Goal: Task Accomplishment & Management: Use online tool/utility

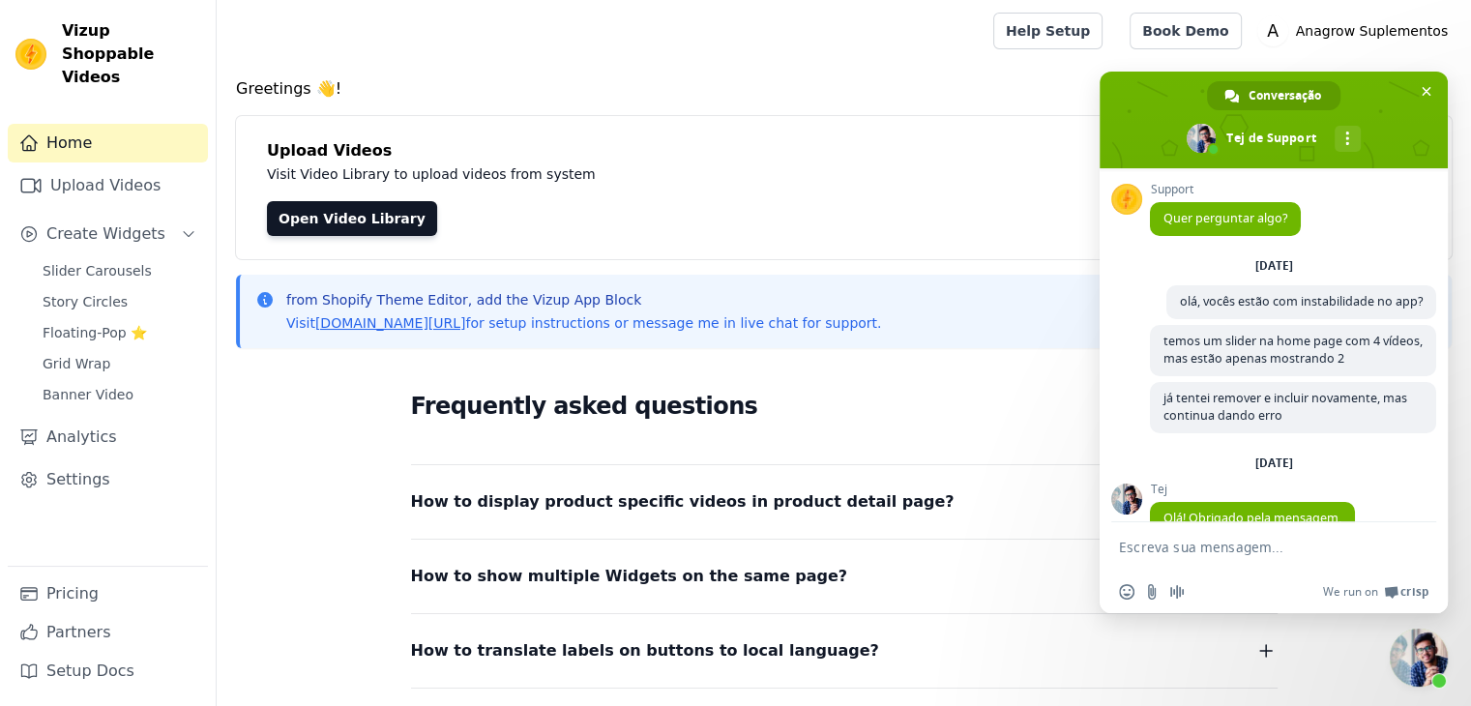
scroll to position [287, 0]
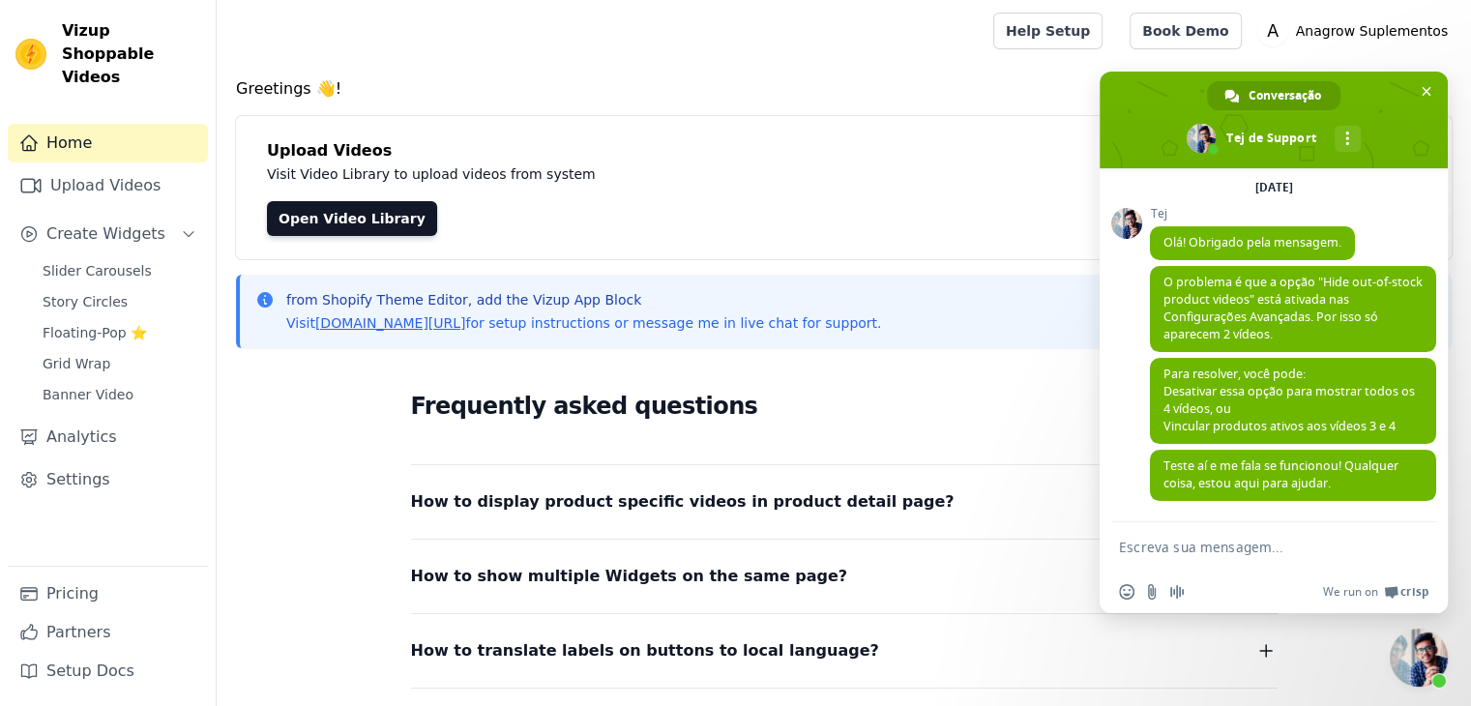
click at [1295, 545] on textarea "Escreva sua mensagem..." at bounding box center [1254, 546] width 271 height 48
drag, startPoint x: 1090, startPoint y: 335, endPoint x: 1164, endPoint y: 550, distance: 228.2
click at [1164, 550] on textarea "Escreva sua mensagem..." at bounding box center [1254, 546] width 271 height 48
paste textarea "Escreva sua mensagem..."
type textarea "Olá, tudo bem? a thum"
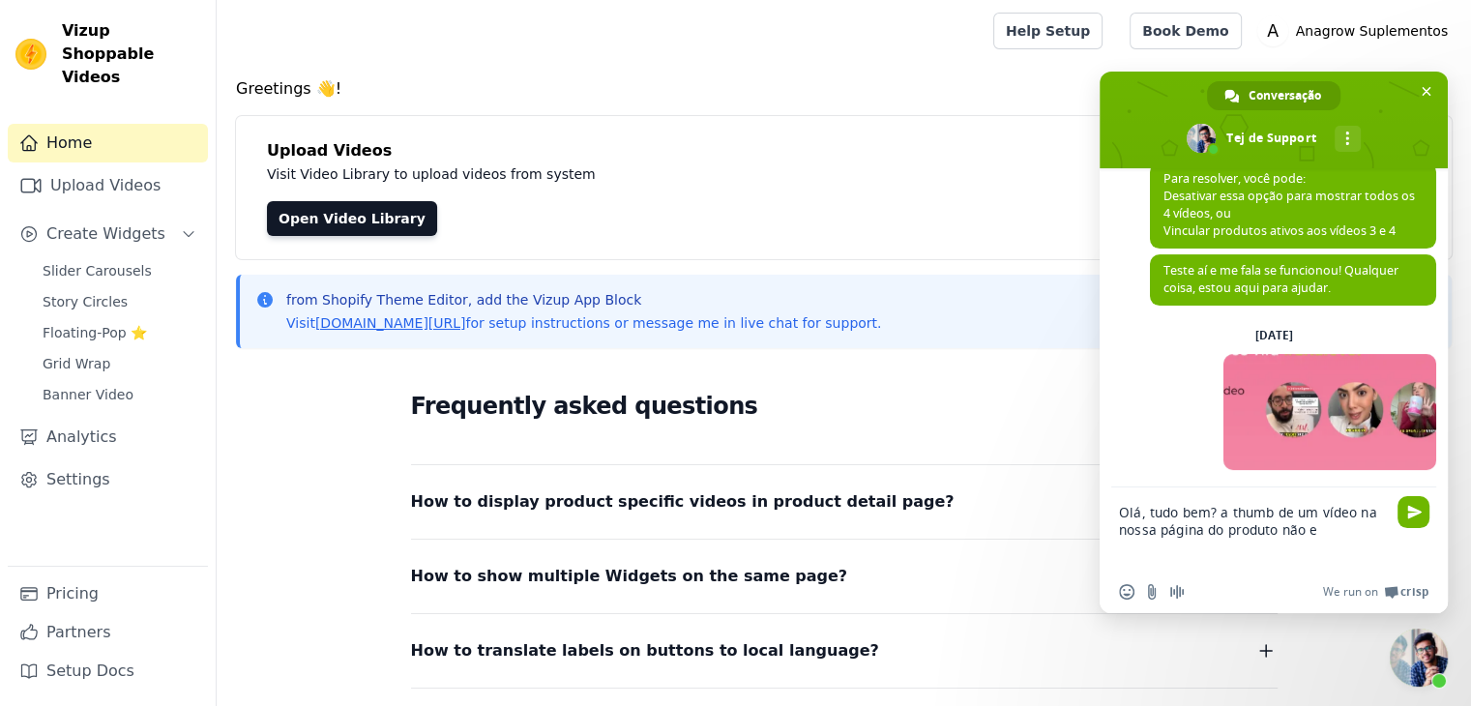
scroll to position [476, 0]
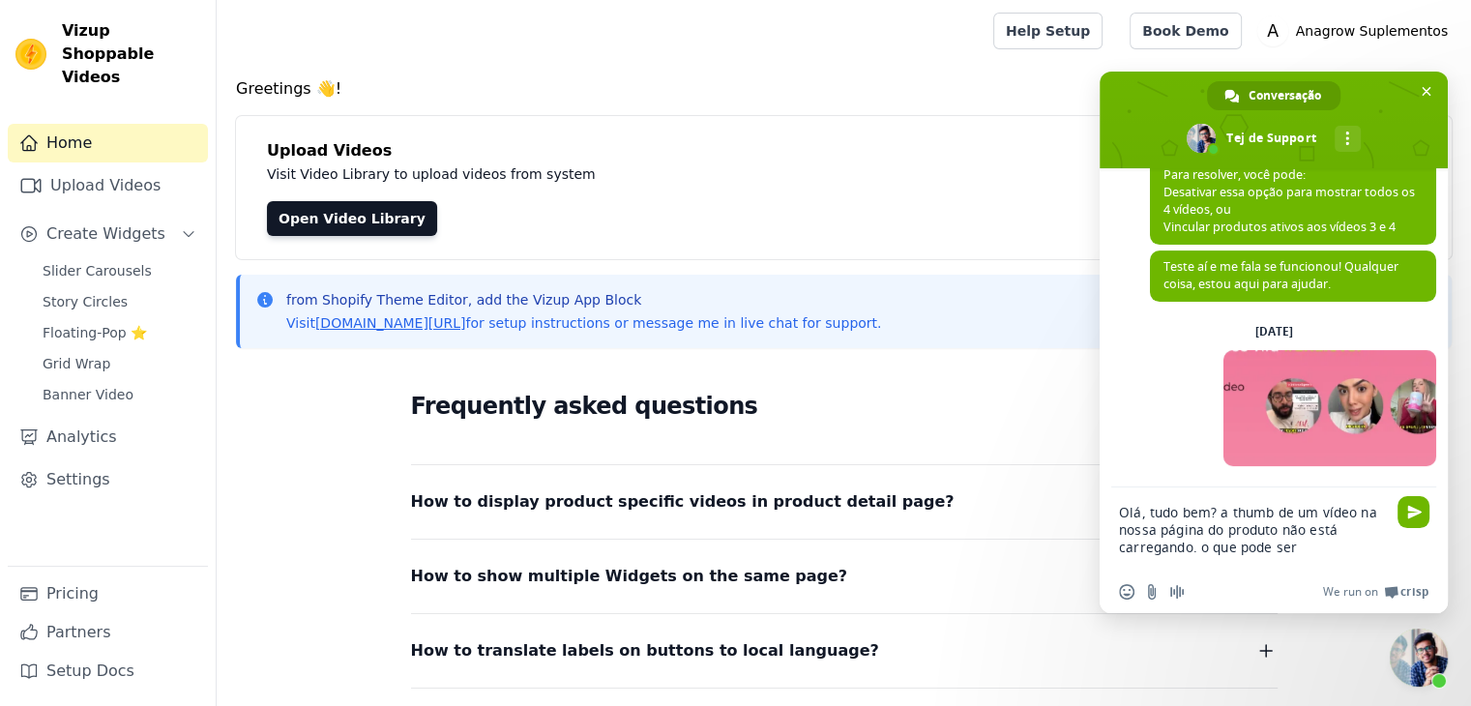
type textarea "Olá, tudo bem? a thumb de um vídeo na nossa página do produto não está carregan…"
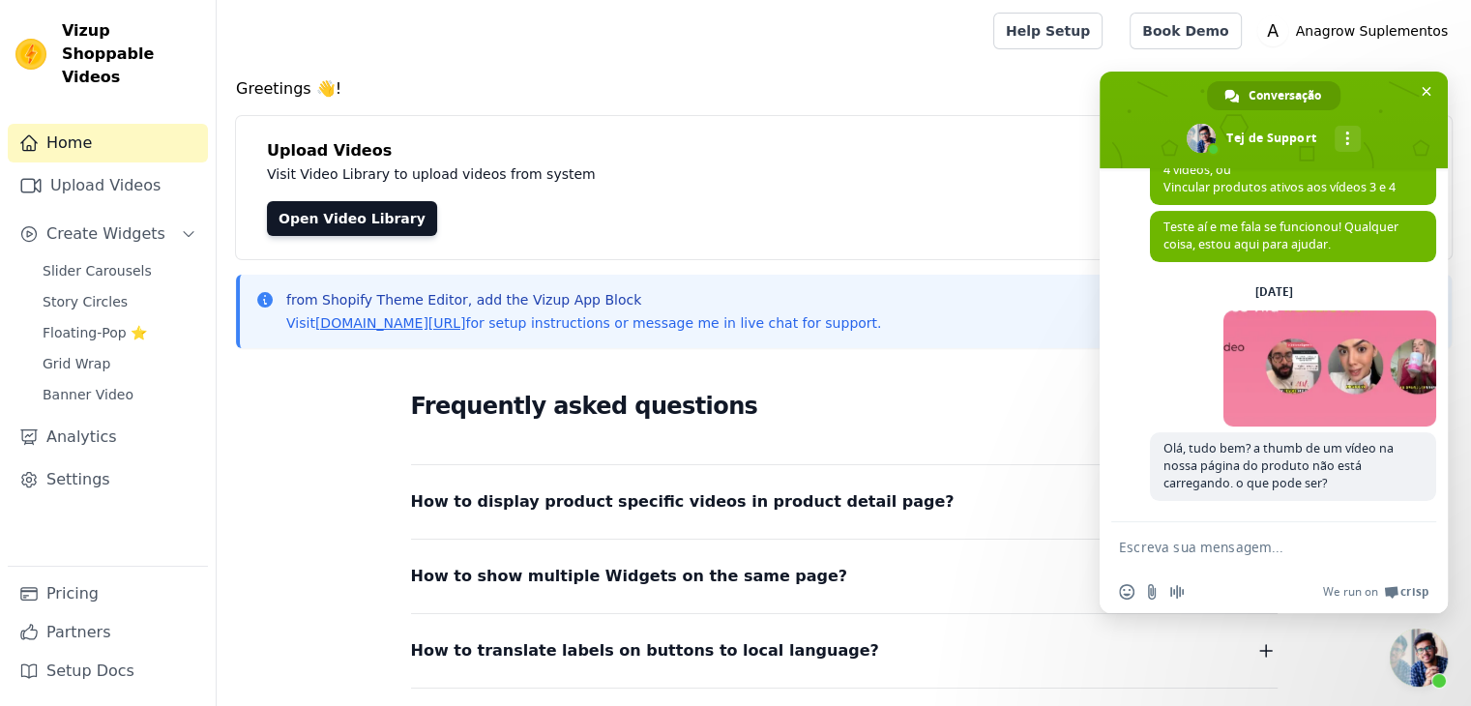
scroll to position [530, 0]
click at [1442, 86] on span at bounding box center [1274, 120] width 348 height 97
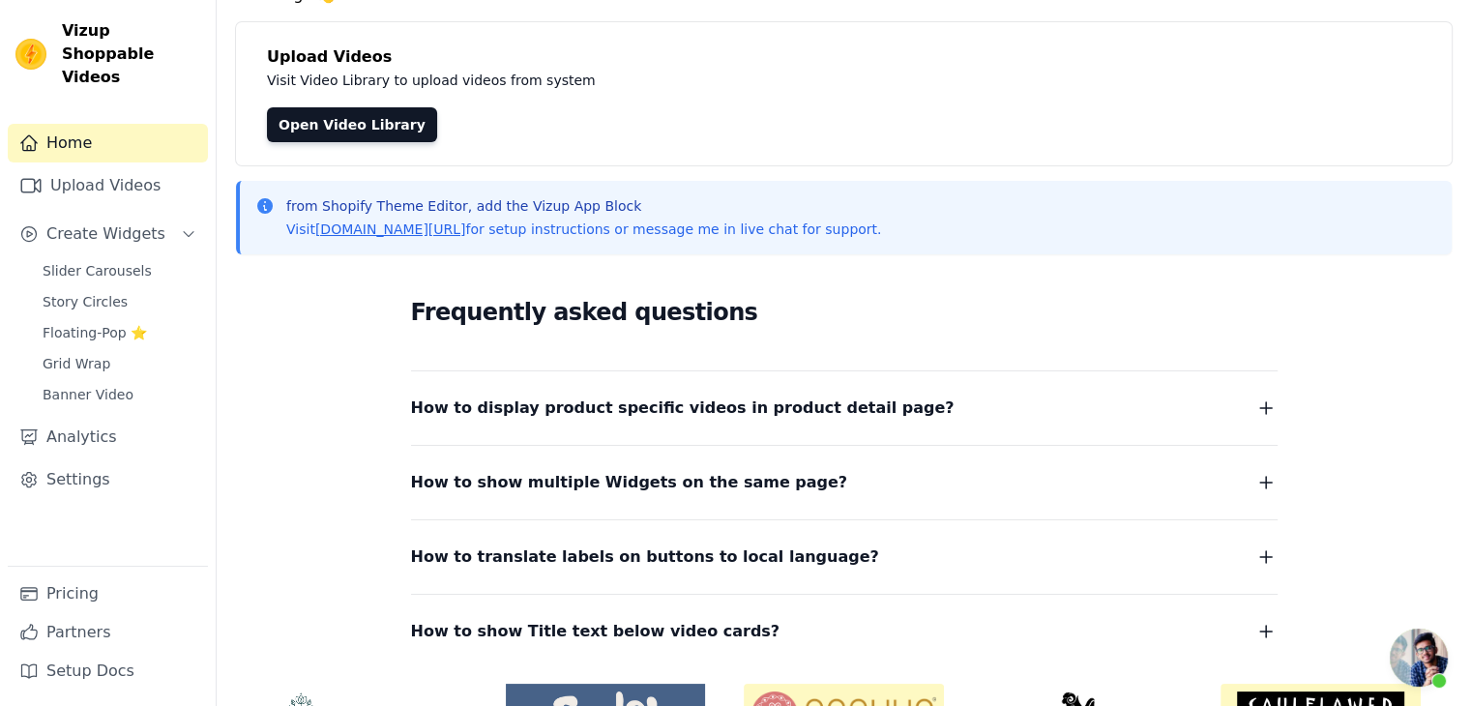
scroll to position [97, 0]
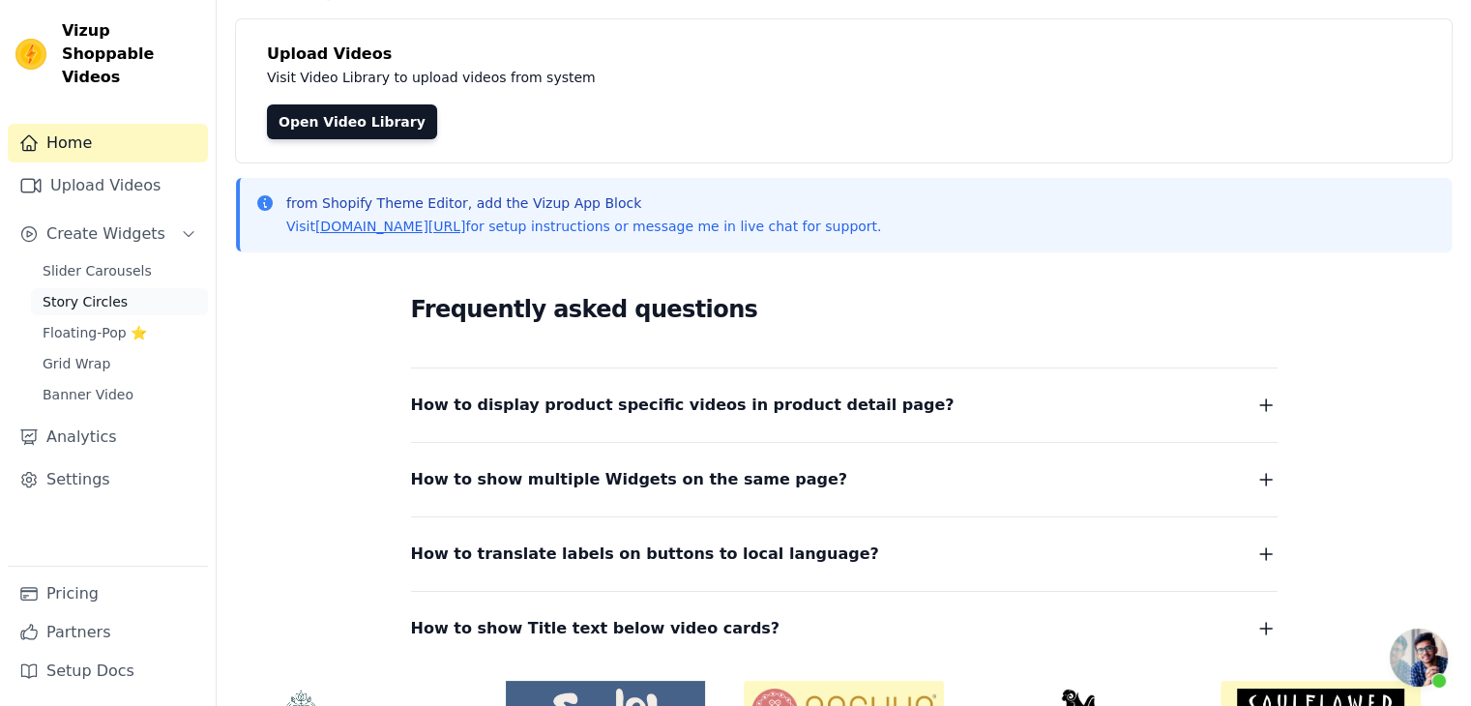
click at [111, 292] on span "Story Circles" at bounding box center [85, 301] width 85 height 19
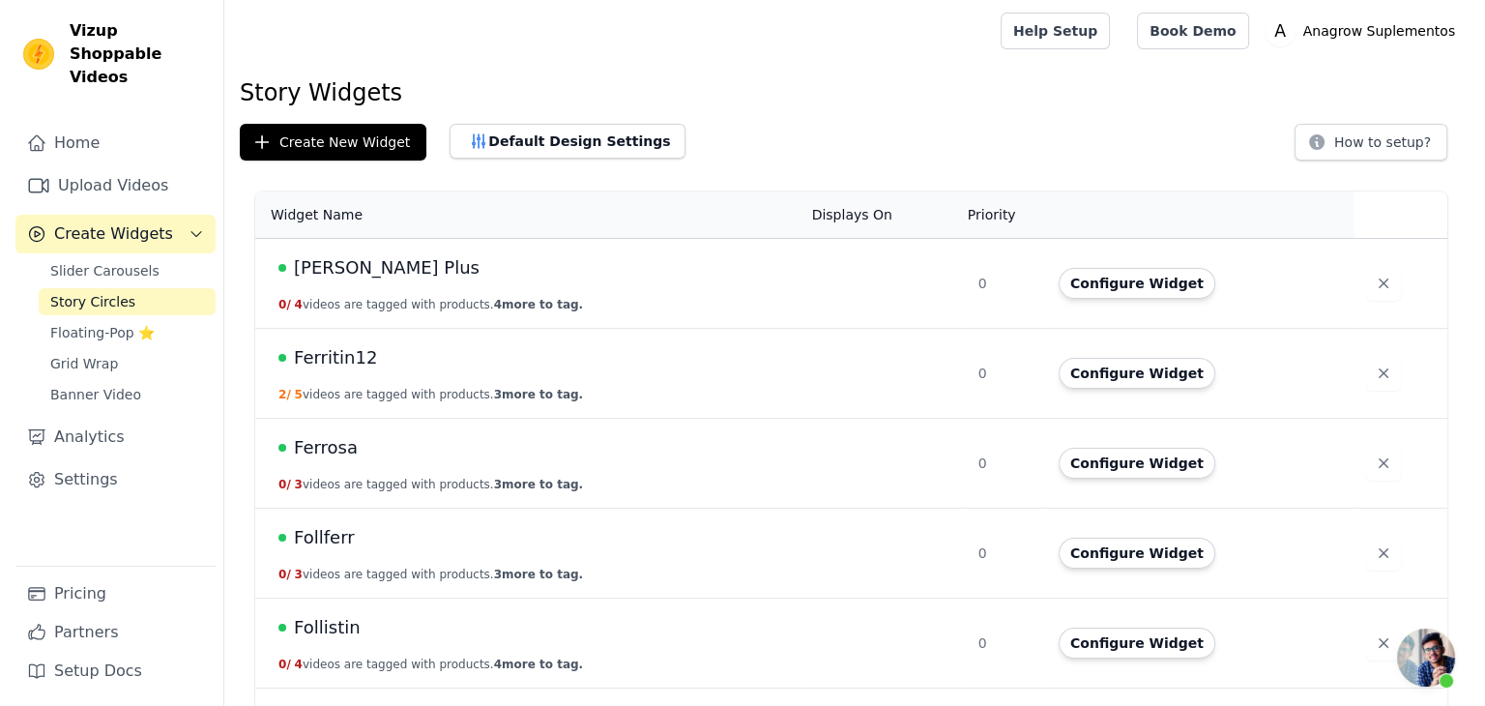
scroll to position [530, 0]
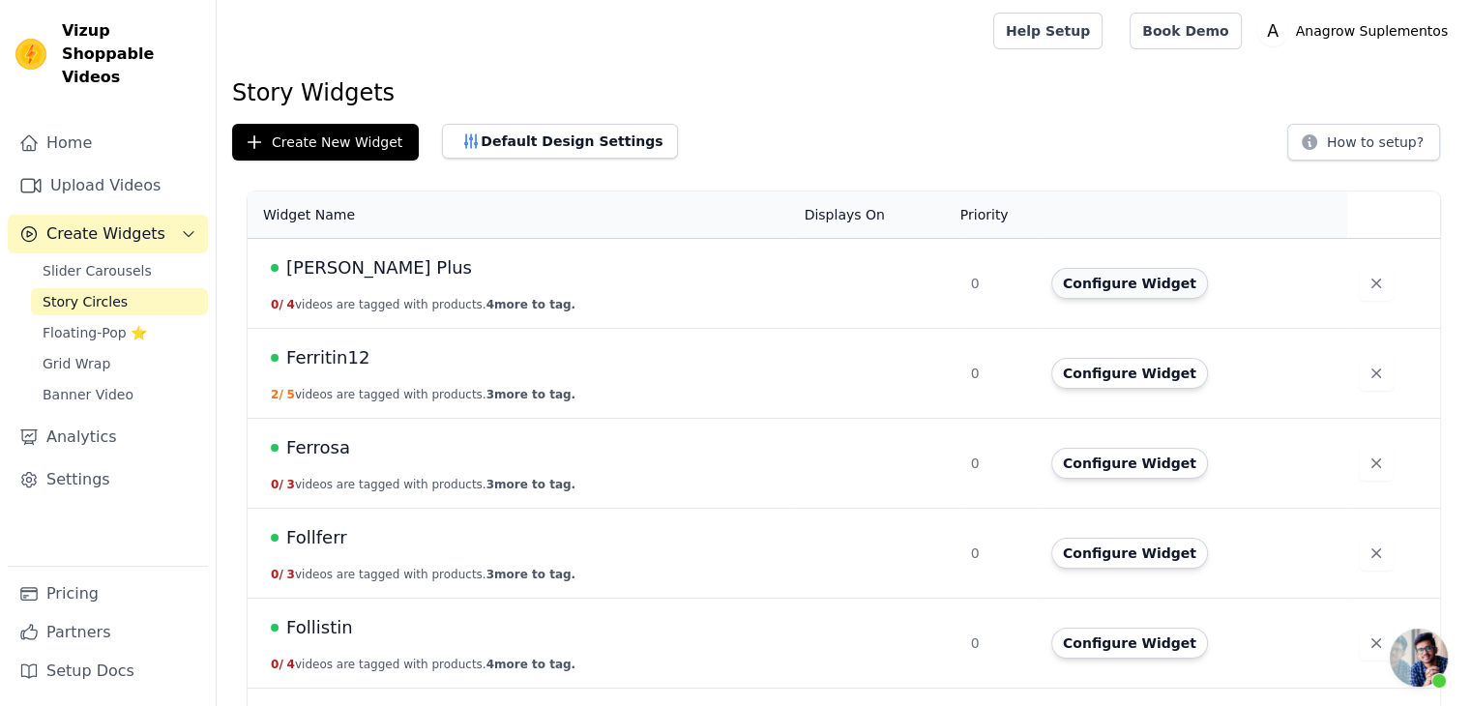
click at [1130, 289] on button "Configure Widget" at bounding box center [1129, 283] width 157 height 31
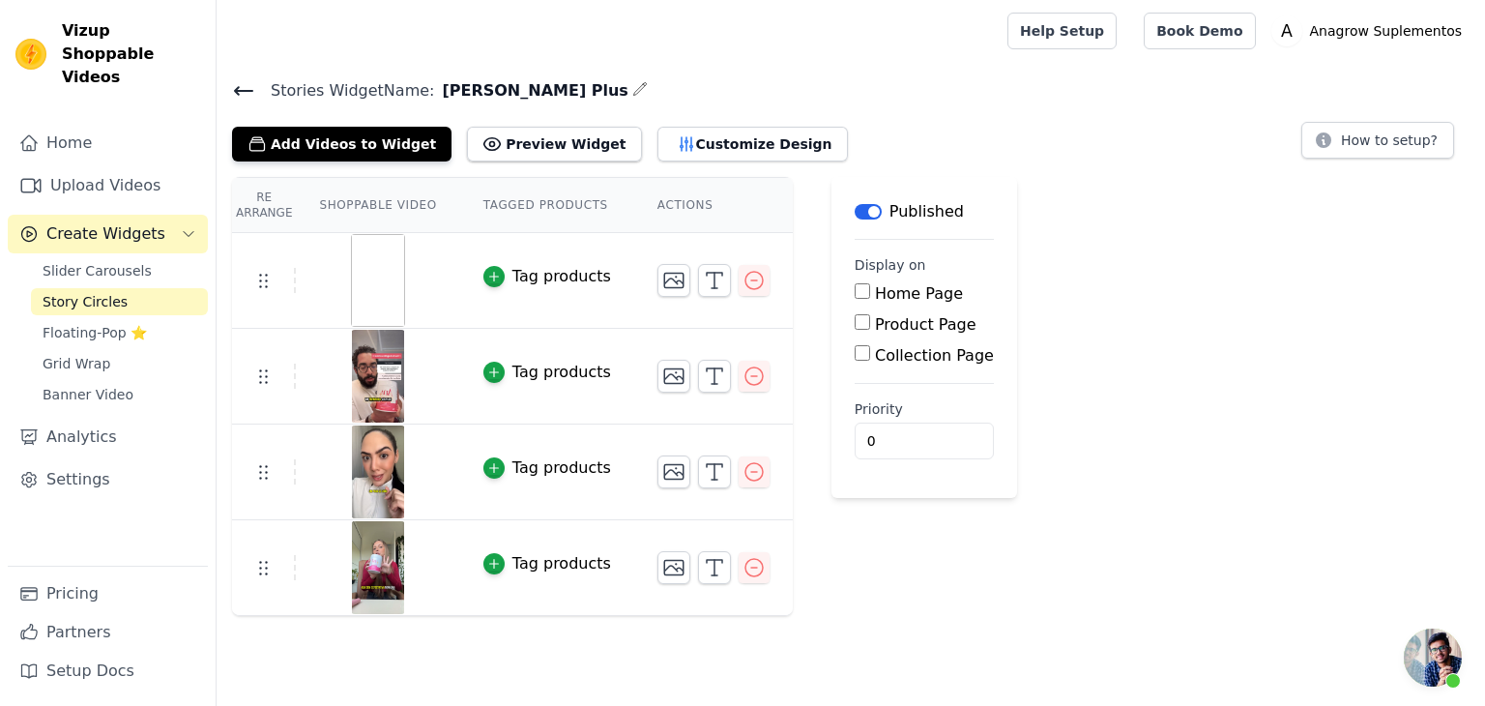
click at [360, 272] on img at bounding box center [378, 280] width 54 height 93
click at [662, 275] on icon "button" at bounding box center [673, 280] width 23 height 23
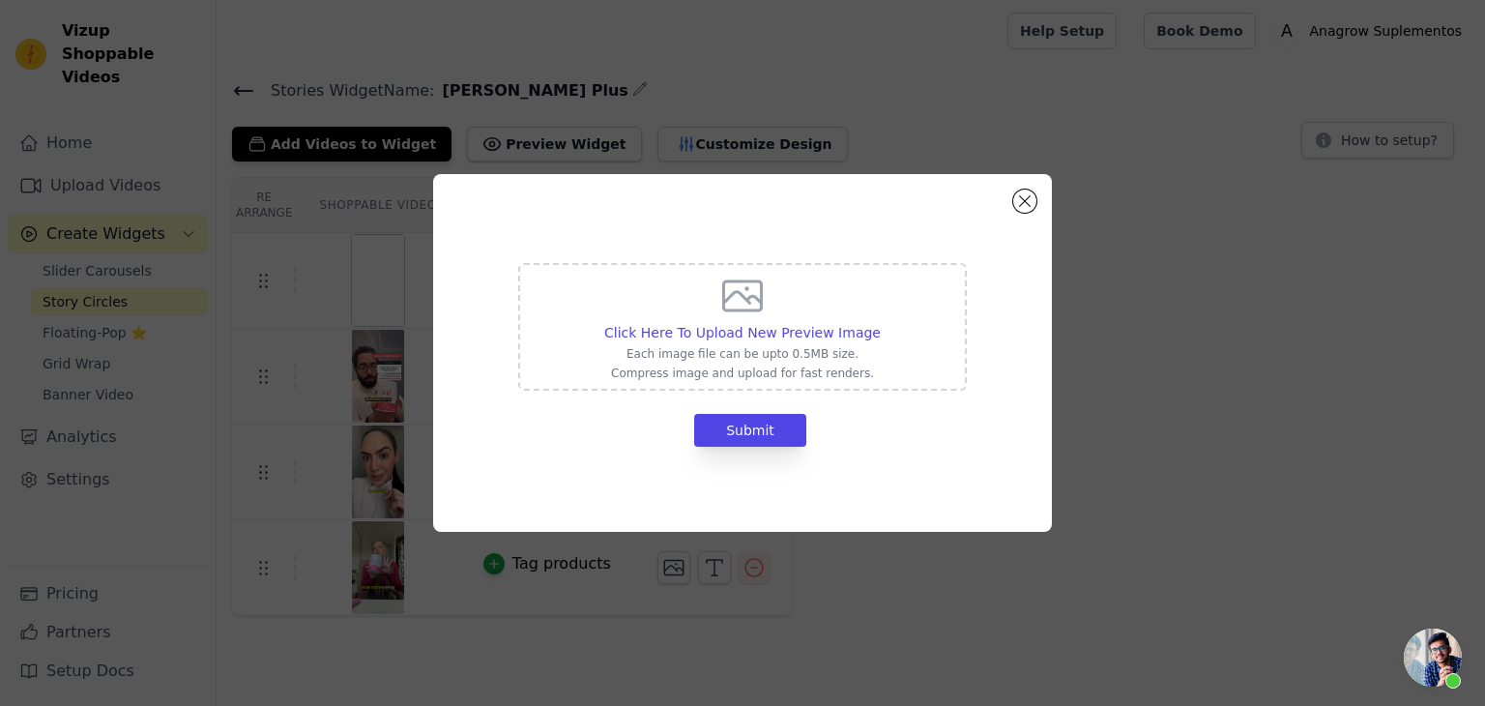
click at [1011, 198] on div "Click Here To Upload New Preview Image Each image file can be upto 0.5MB size. …" at bounding box center [742, 353] width 619 height 358
click at [1048, 200] on div "Click Here To Upload New Preview Image Each image file can be upto 0.5MB size. …" at bounding box center [742, 353] width 619 height 358
click at [1035, 201] on button "Close modal" at bounding box center [1025, 201] width 23 height 23
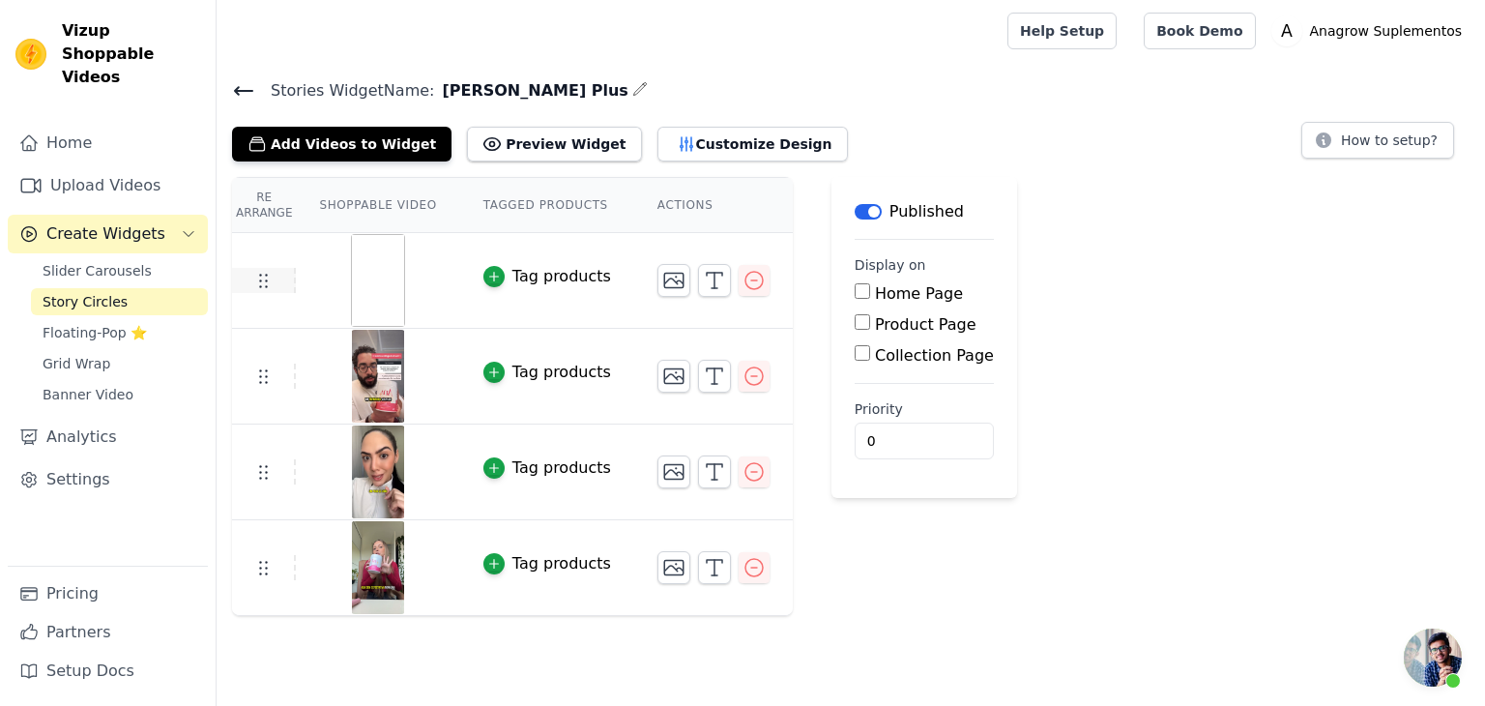
click at [284, 279] on td at bounding box center [264, 280] width 64 height 25
click at [366, 267] on img at bounding box center [378, 280] width 54 height 93
drag, startPoint x: 360, startPoint y: 272, endPoint x: 419, endPoint y: 277, distance: 59.2
click at [374, 272] on img at bounding box center [378, 280] width 54 height 93
click at [664, 285] on icon "button" at bounding box center [673, 281] width 19 height 15
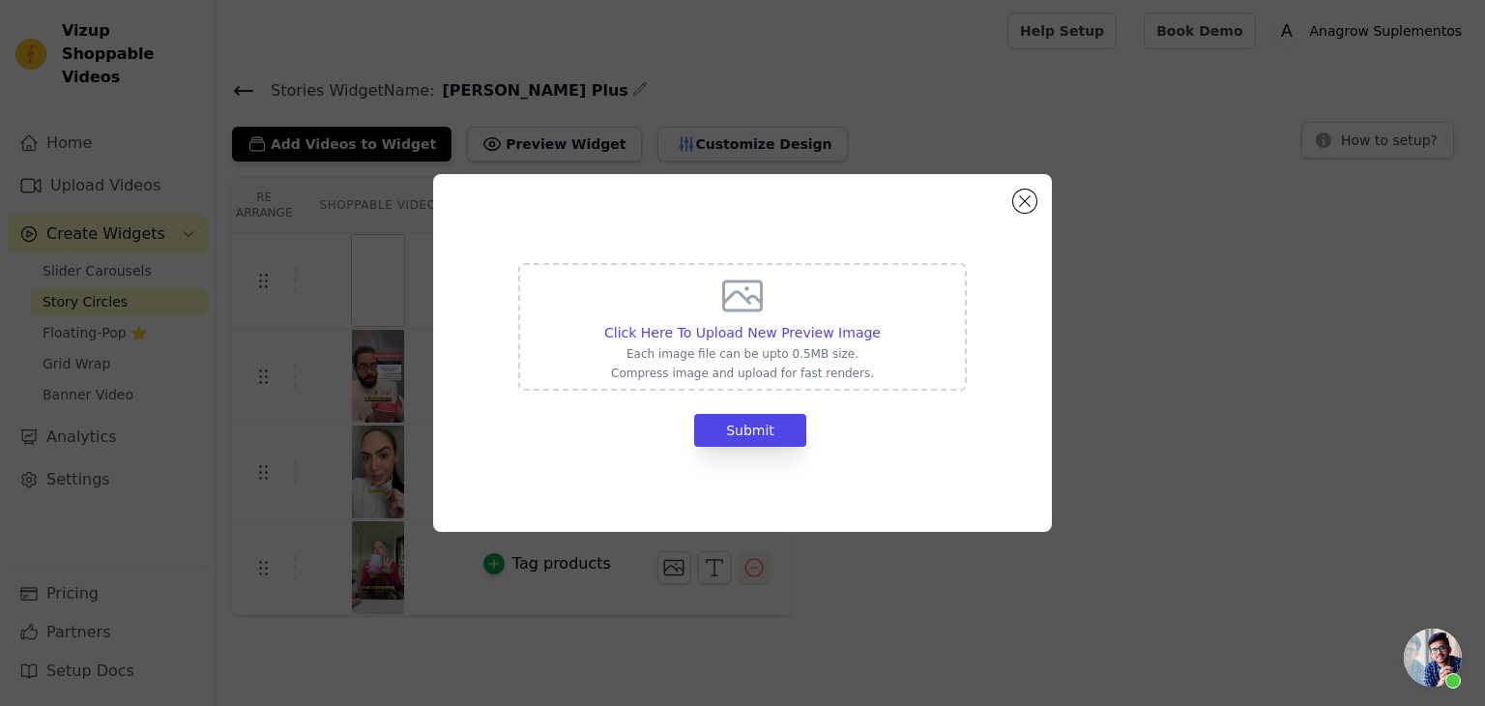
click at [751, 309] on icon at bounding box center [743, 296] width 46 height 46
click at [880, 322] on input "Click Here To Upload New Preview Image Each image file can be upto 0.5MB size. …" at bounding box center [880, 322] width 1 height 1
type input "C:\fakepath\Captura de tela 2025-08-20 115144.png"
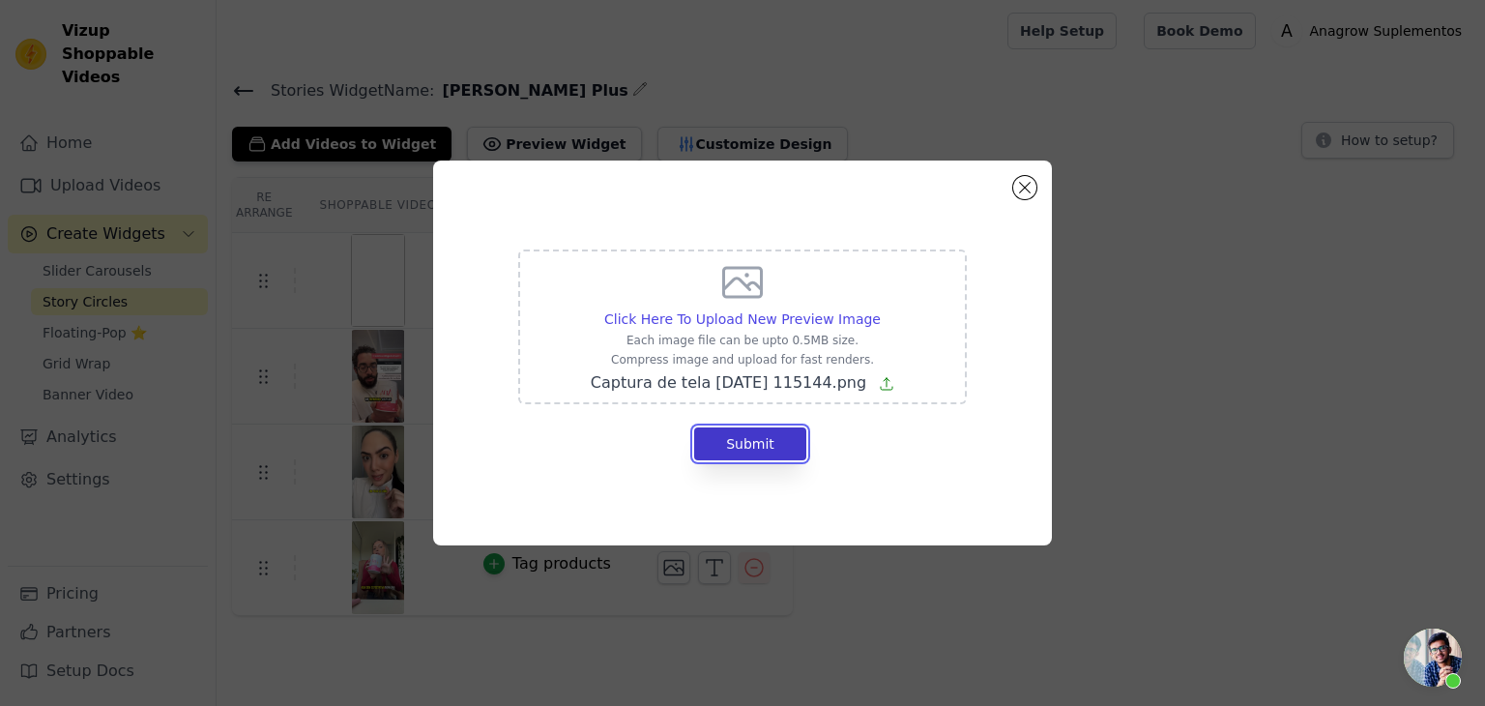
click at [775, 445] on button "Submit" at bounding box center [750, 443] width 112 height 33
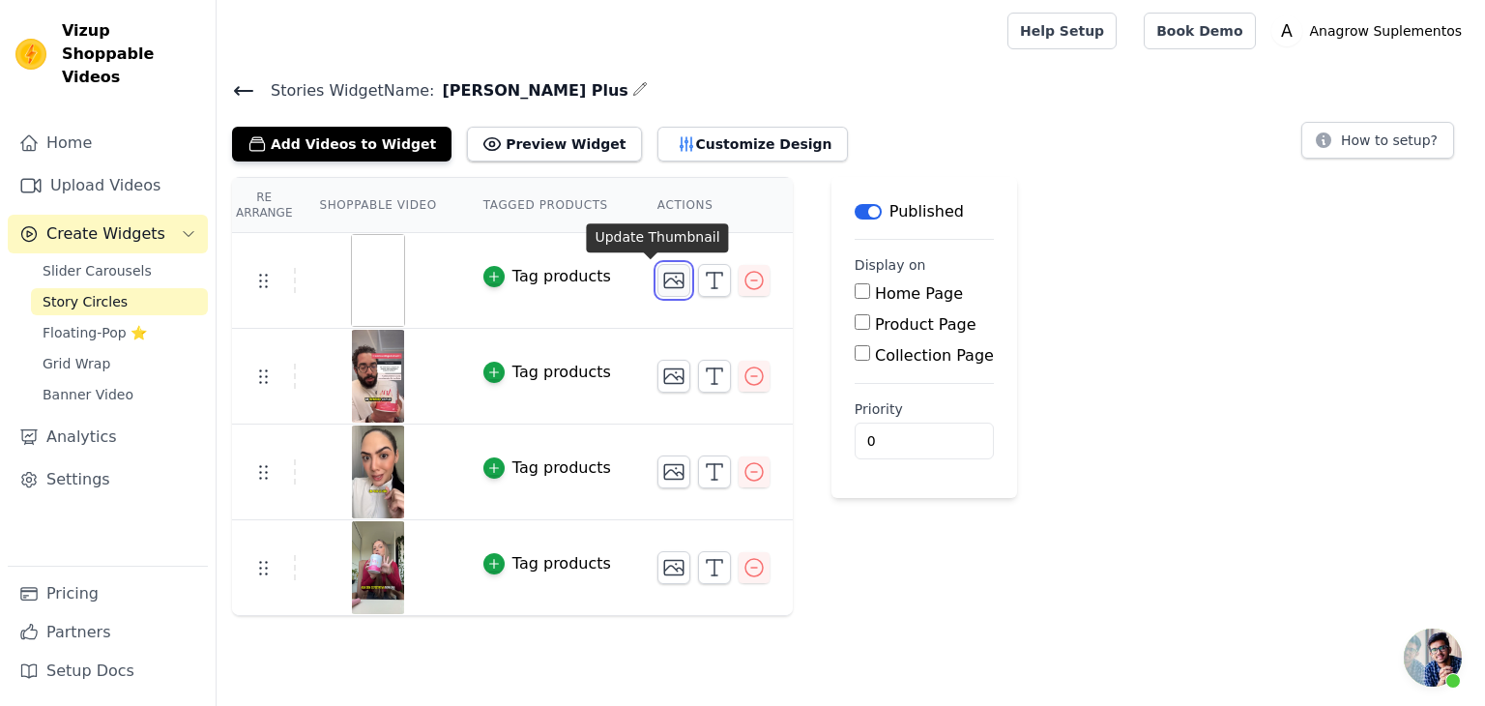
click at [662, 278] on icon "button" at bounding box center [673, 280] width 23 height 23
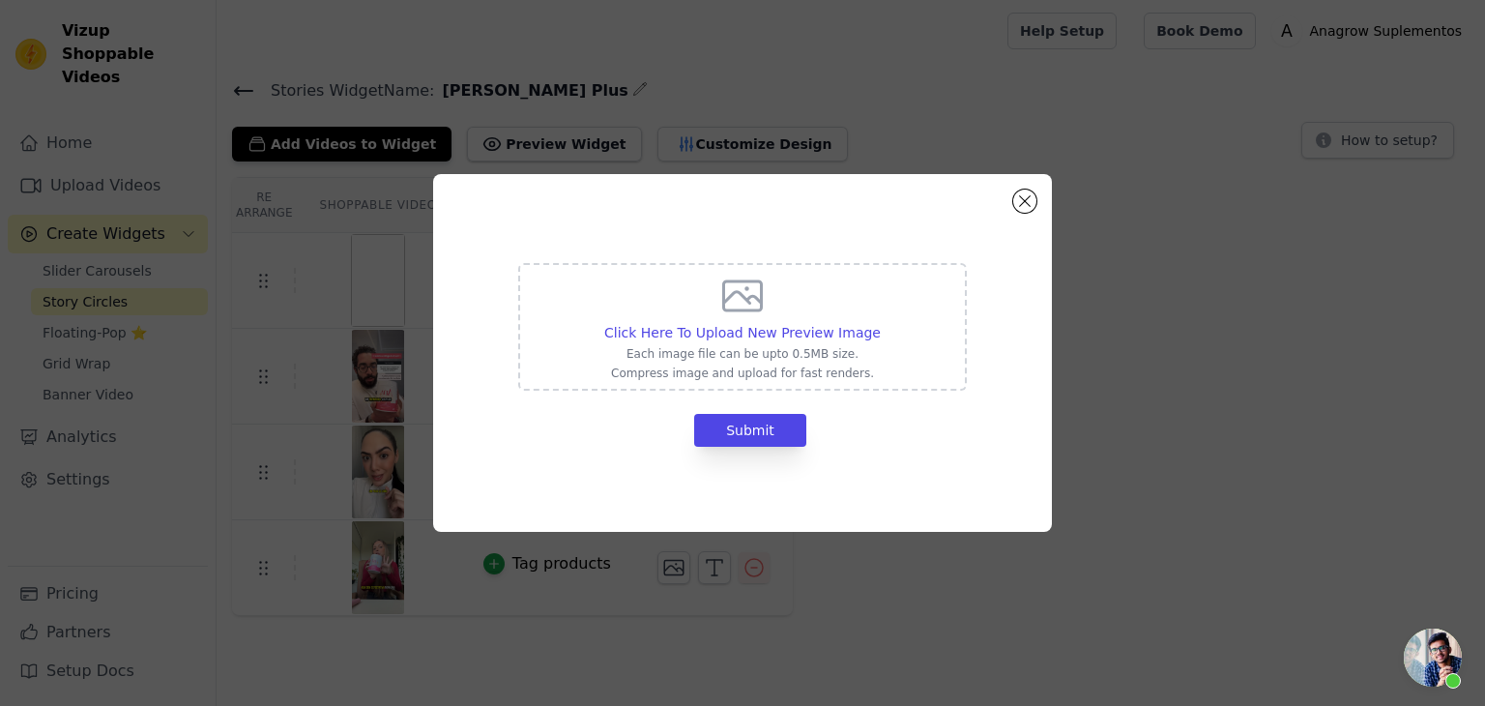
click at [1022, 215] on div "Click Here To Upload New Preview Image Each image file can be upto 0.5MB size. …" at bounding box center [742, 353] width 619 height 358
click at [1010, 213] on div "Click Here To Upload New Preview Image Each image file can be upto 0.5MB size. …" at bounding box center [742, 353] width 557 height 296
click at [1025, 202] on button "Close modal" at bounding box center [1025, 201] width 23 height 23
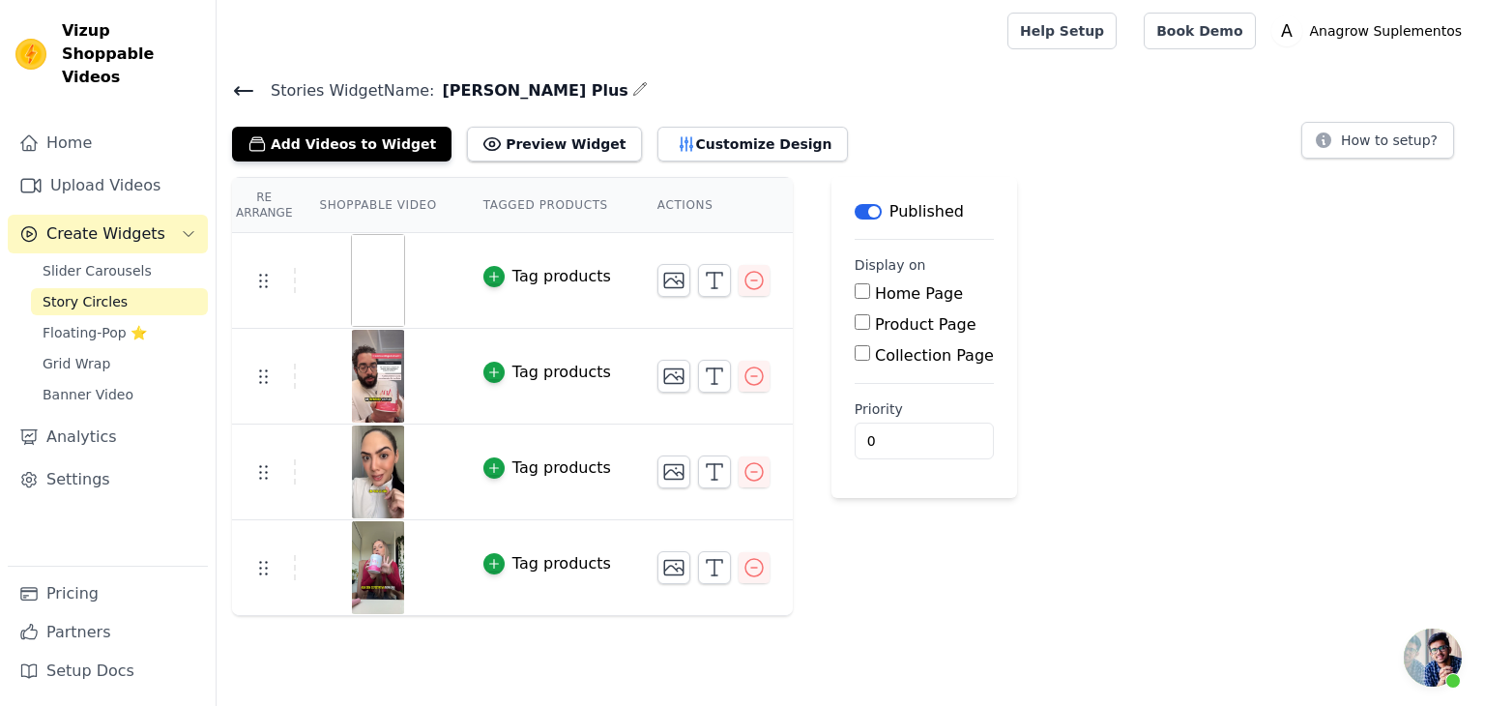
click at [366, 296] on img at bounding box center [378, 280] width 54 height 93
click at [265, 275] on use at bounding box center [264, 282] width 8 height 14
click at [743, 282] on icon "button" at bounding box center [754, 280] width 23 height 23
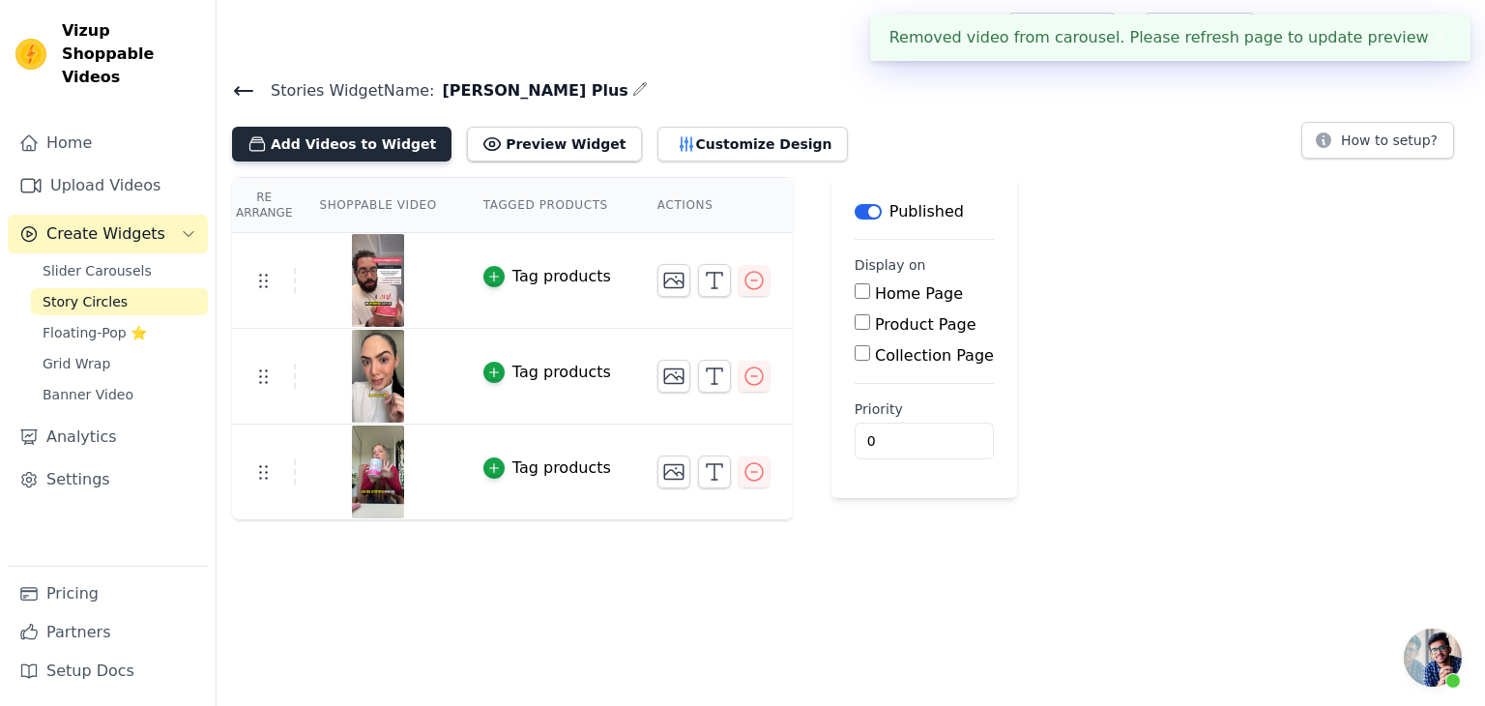
click at [356, 135] on button "Add Videos to Widget" at bounding box center [342, 144] width 220 height 35
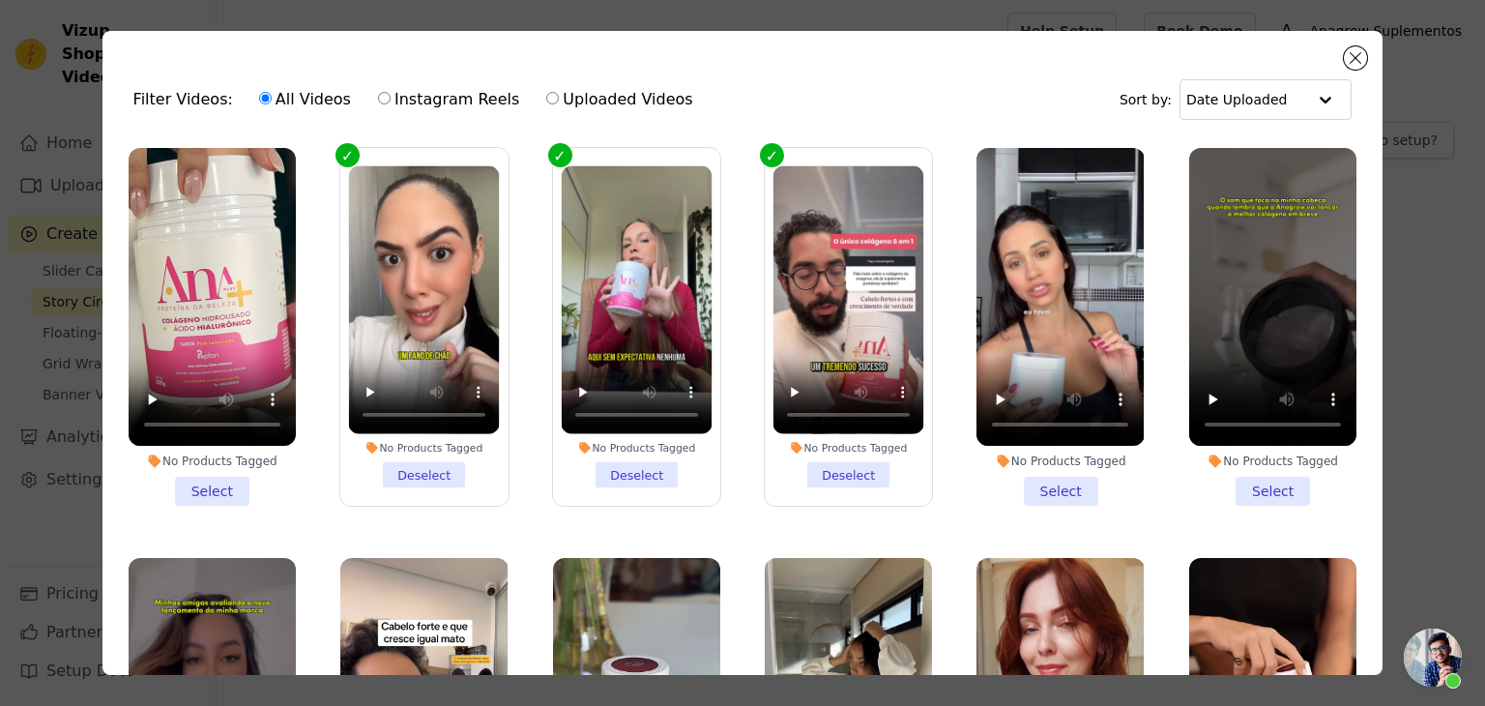
click at [213, 483] on li "No Products Tagged Select" at bounding box center [212, 327] width 167 height 358
click at [0, 0] on input "No Products Tagged Select" at bounding box center [0, 0] width 0 height 0
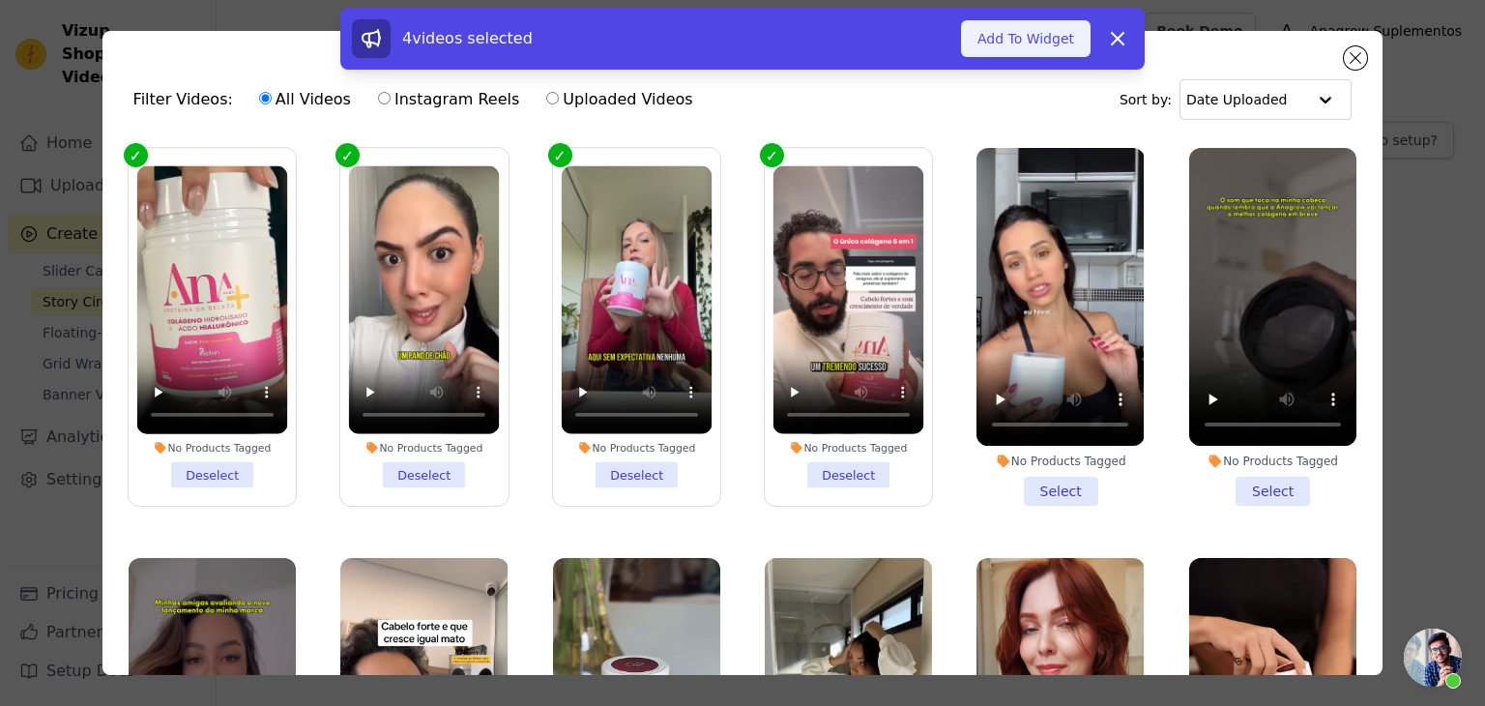
click at [1057, 43] on button "Add To Widget" at bounding box center [1026, 38] width 130 height 37
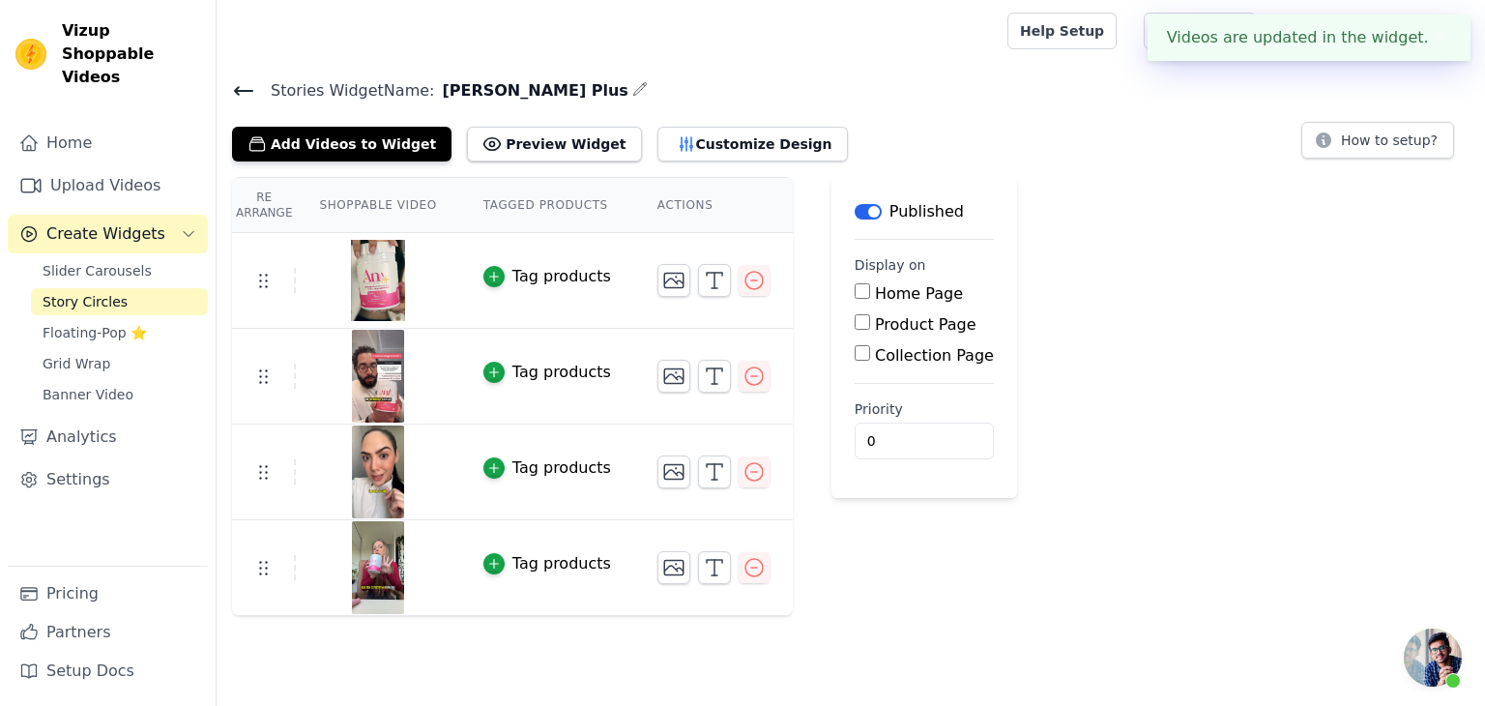
drag, startPoint x: 1445, startPoint y: 27, endPoint x: 1424, endPoint y: 5, distance: 30.8
click at [1443, 26] on button "✖" at bounding box center [1440, 37] width 22 height 23
